Goal: Transaction & Acquisition: Download file/media

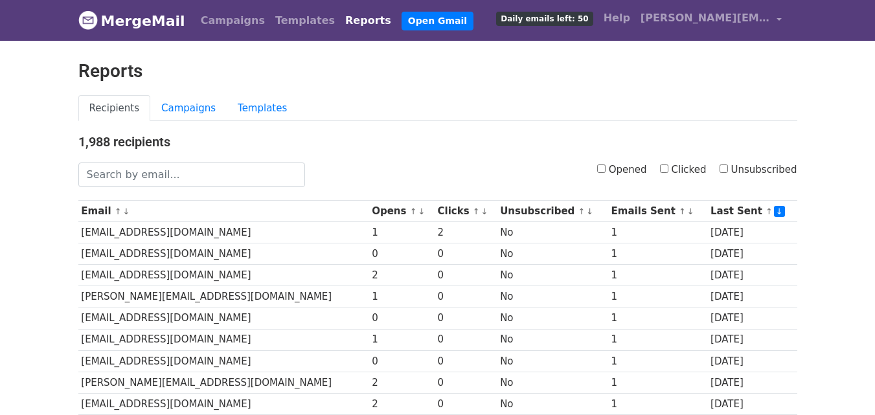
click at [668, 166] on input "Clicked" at bounding box center [664, 168] width 8 height 8
checkbox input "true"
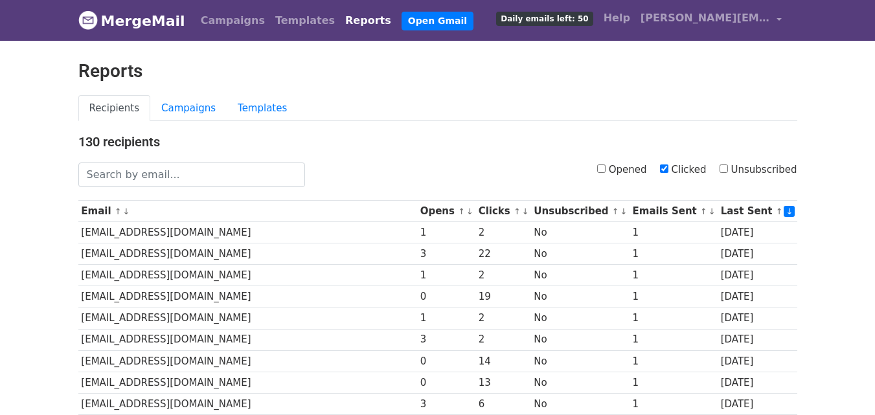
scroll to position [640, 0]
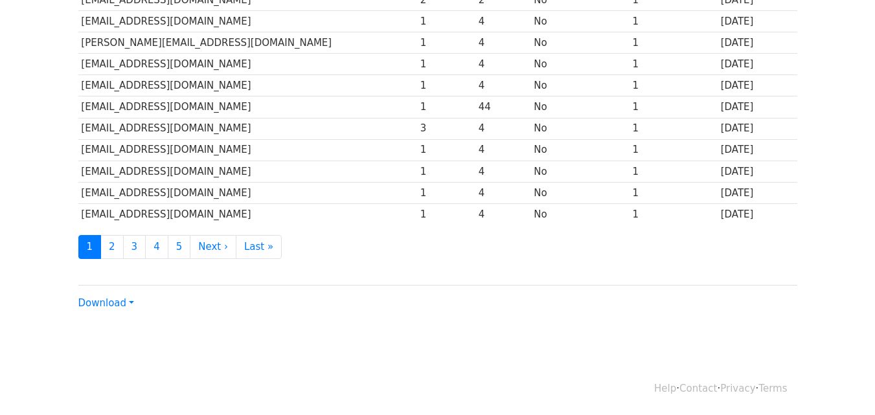
click at [133, 301] on div "Download CSV Excel" at bounding box center [437, 298] width 719 height 26
click at [100, 309] on div "Download CSV Excel" at bounding box center [437, 298] width 719 height 26
click at [107, 299] on link "Download" at bounding box center [106, 303] width 56 height 12
click at [117, 320] on link "CSV" at bounding box center [130, 327] width 102 height 21
